Goal: Transaction & Acquisition: Purchase product/service

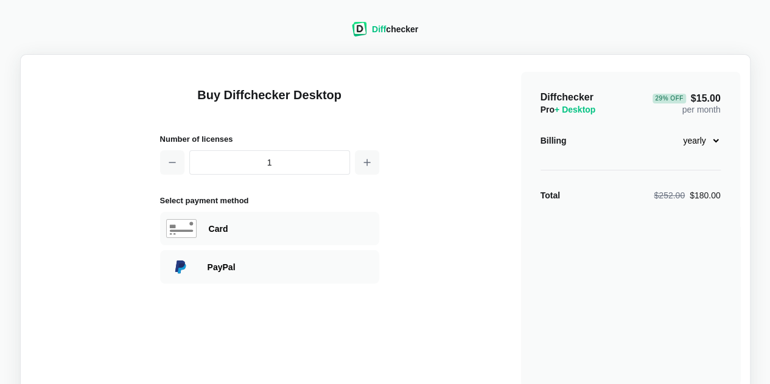
click at [371, 26] on div "Diff checker" at bounding box center [385, 29] width 66 height 15
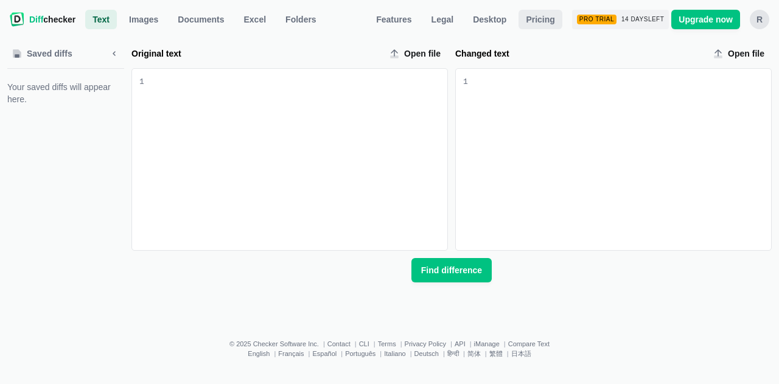
click at [544, 23] on span "Pricing" at bounding box center [539, 19] width 33 height 12
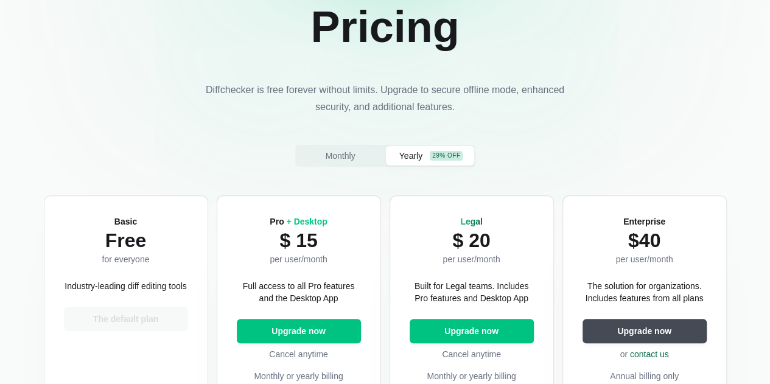
scroll to position [117, 0]
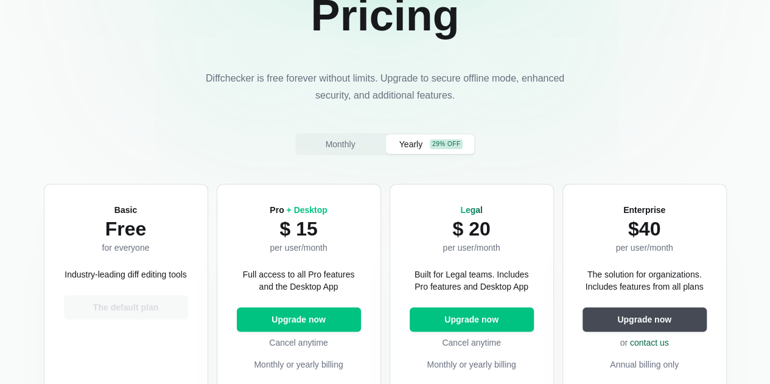
click at [124, 281] on p "Industry-leading diff editing tools" at bounding box center [126, 274] width 122 height 12
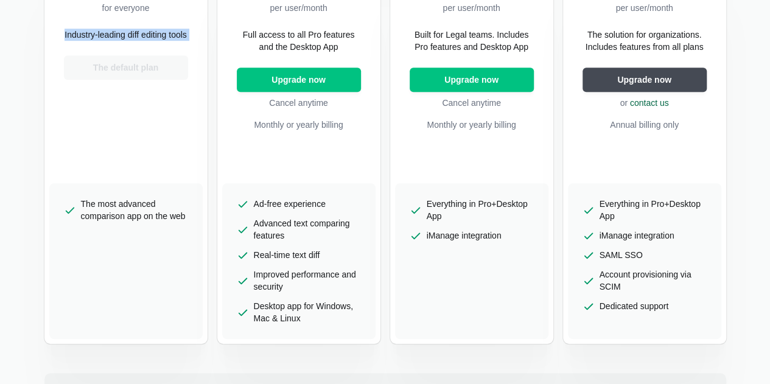
scroll to position [358, 0]
